Goal: Task Accomplishment & Management: Manage account settings

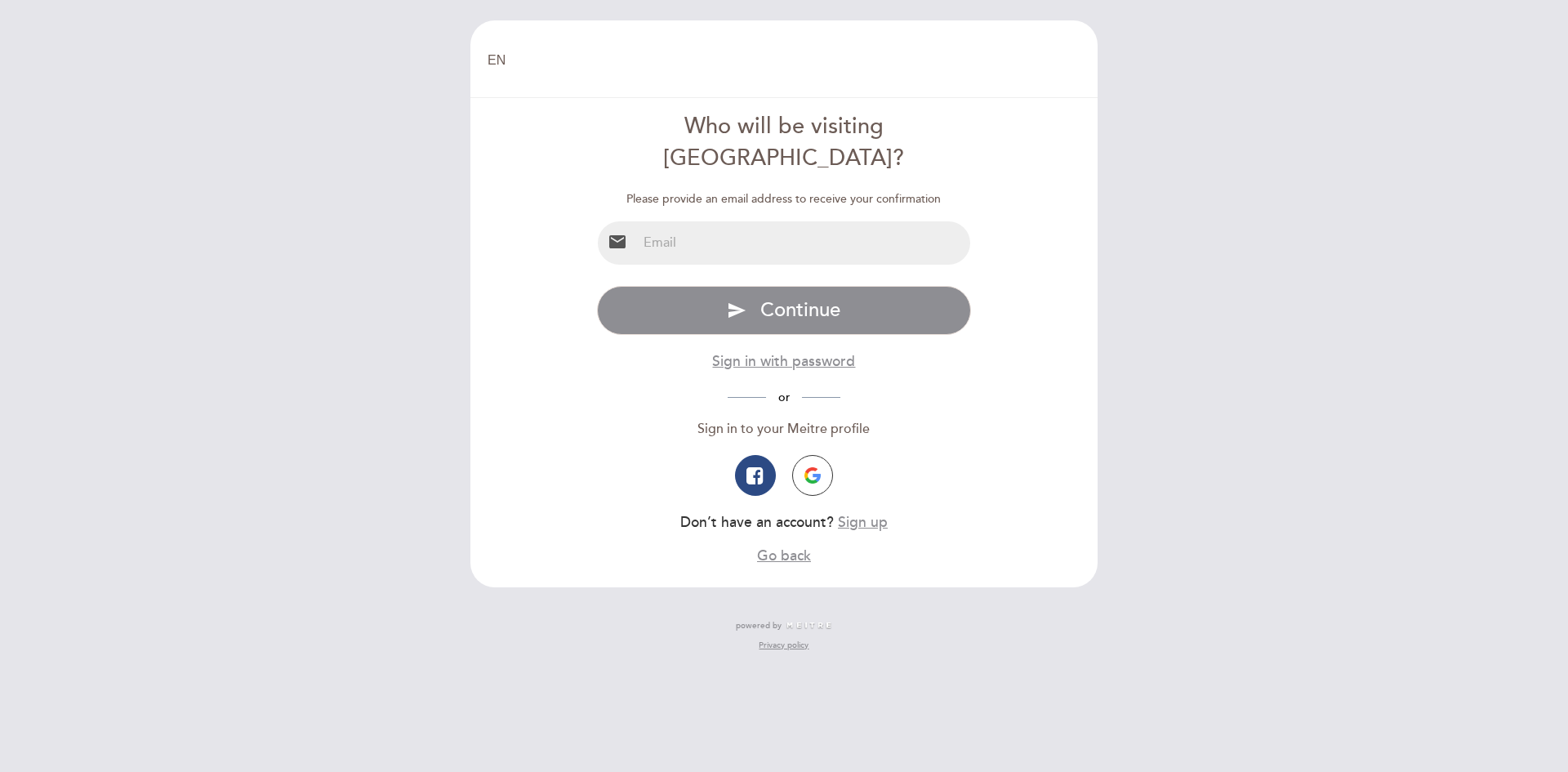
click at [713, 222] on input "email" at bounding box center [804, 243] width 334 height 44
type input "[EMAIL_ADDRESS][DOMAIN_NAME]"
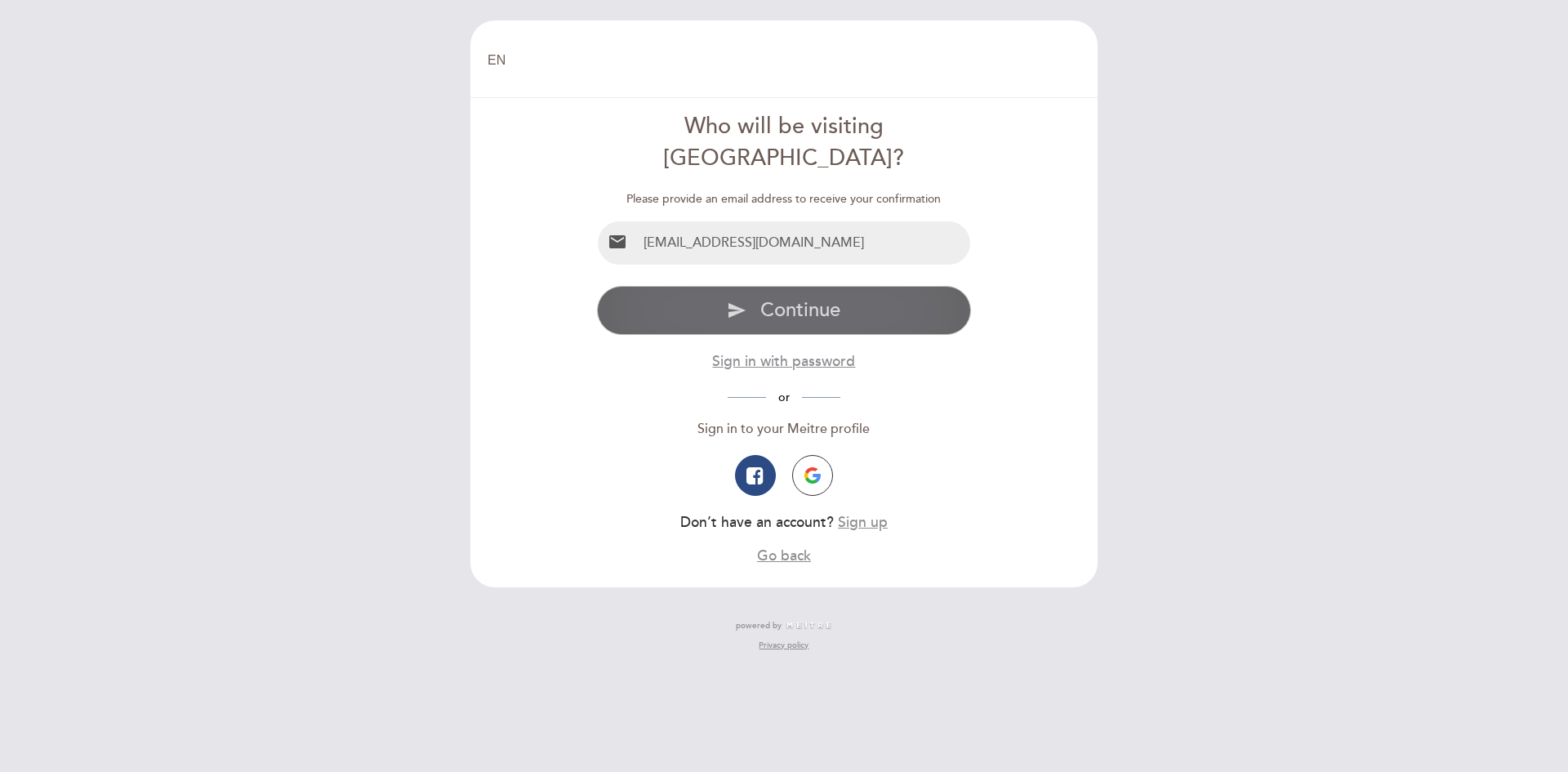
click at [773, 298] on span "Continue" at bounding box center [800, 310] width 80 height 24
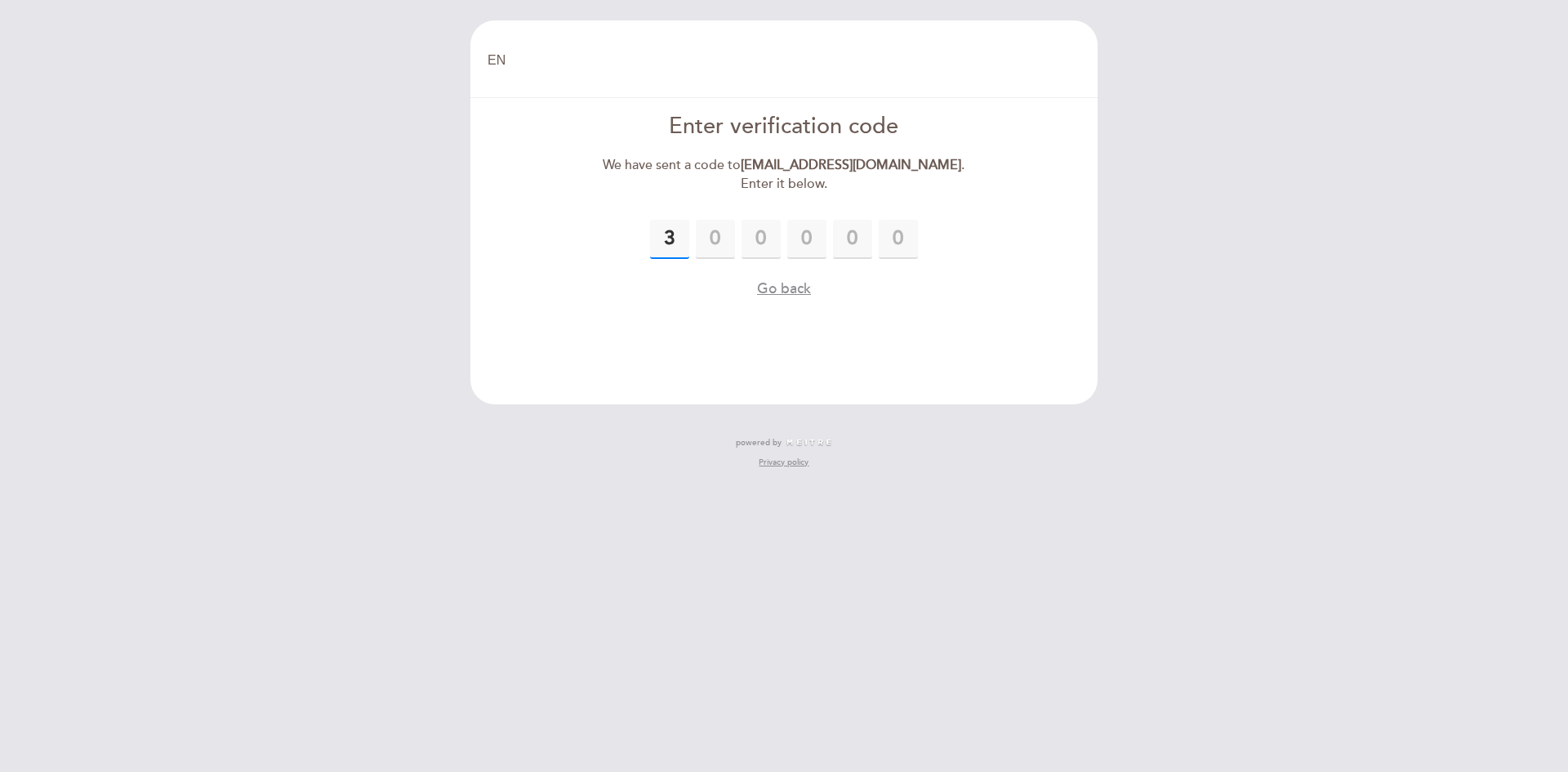
type input "3"
type input "9"
type input "8"
type input "3"
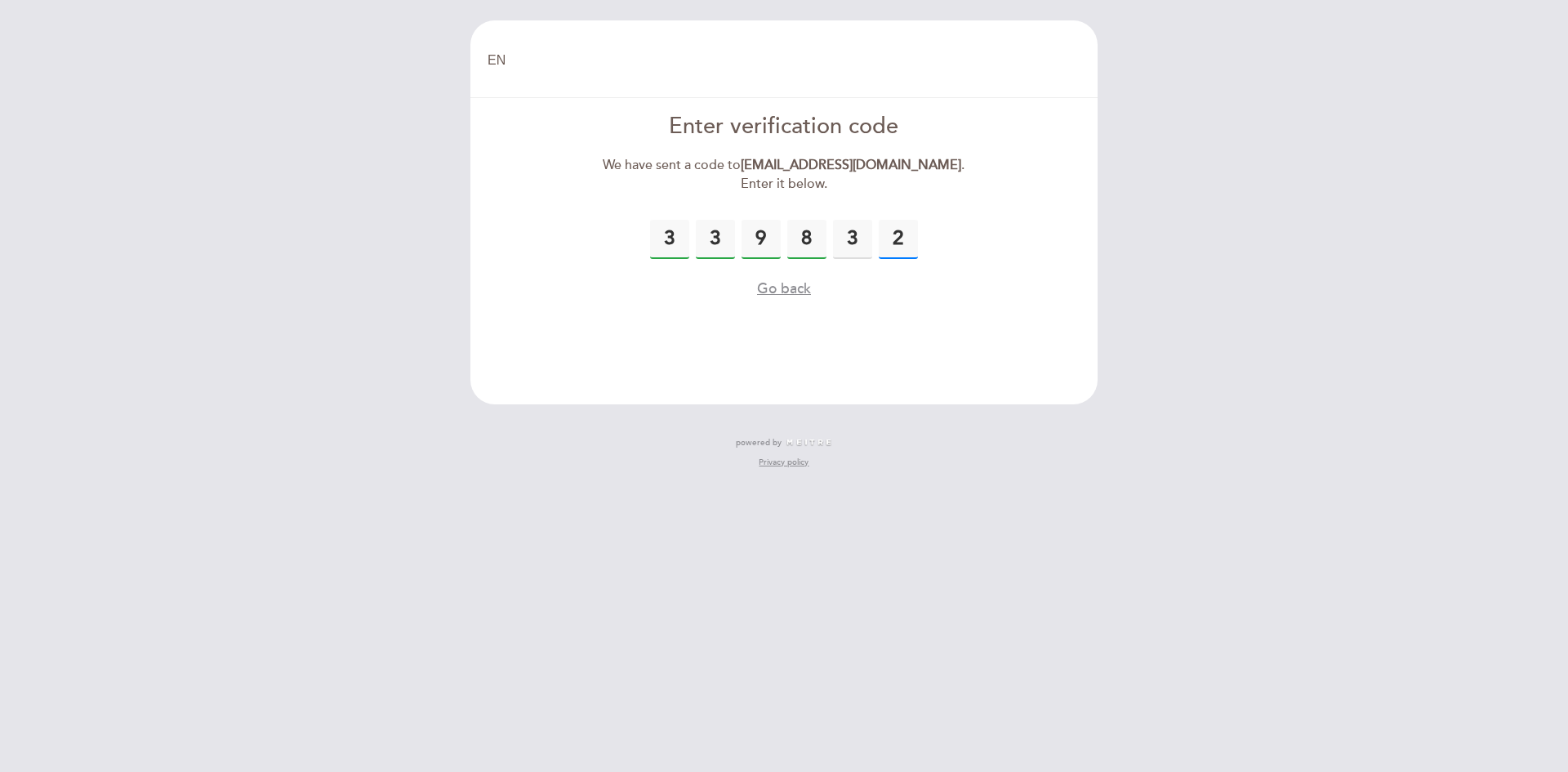
type input "2"
